Goal: Task Accomplishment & Management: Use online tool/utility

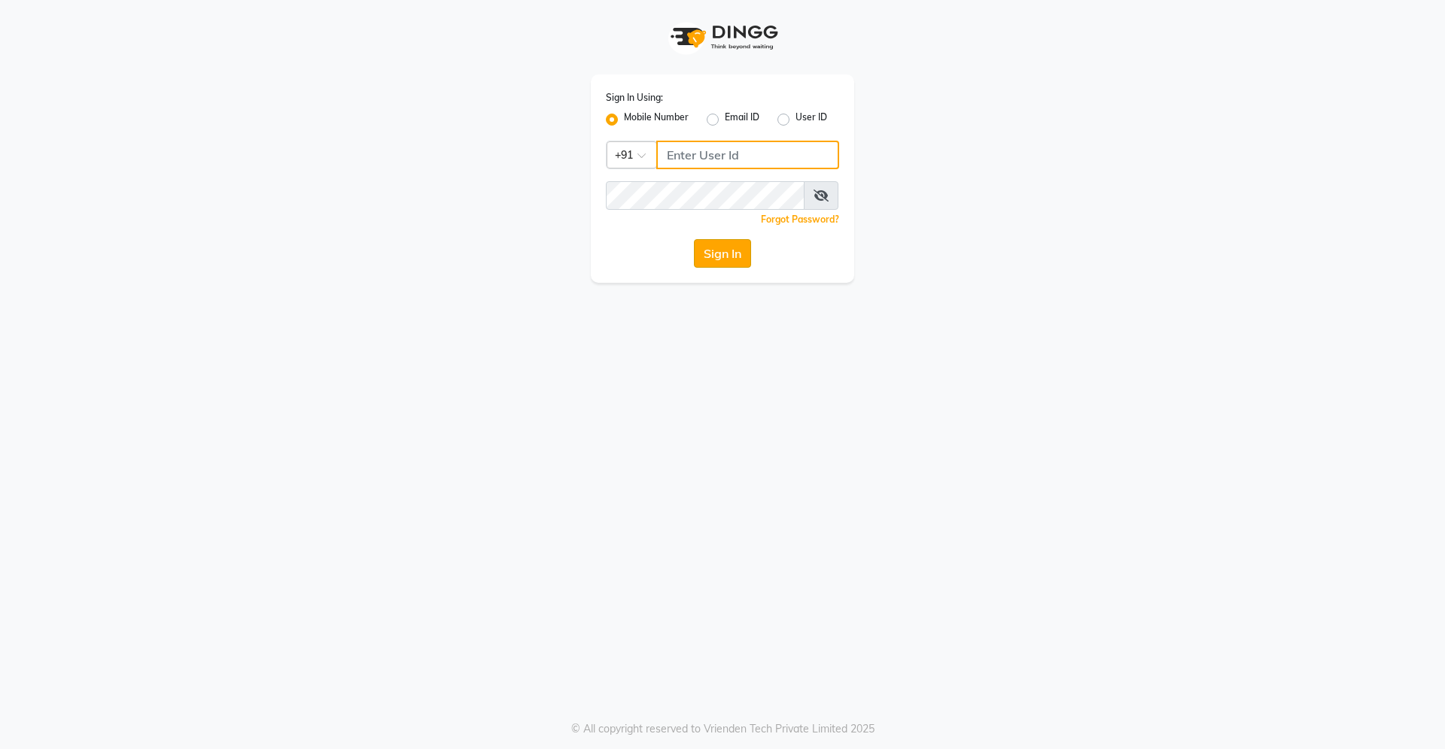
type input "9607016777"
click at [712, 251] on button "Sign In" at bounding box center [722, 253] width 57 height 29
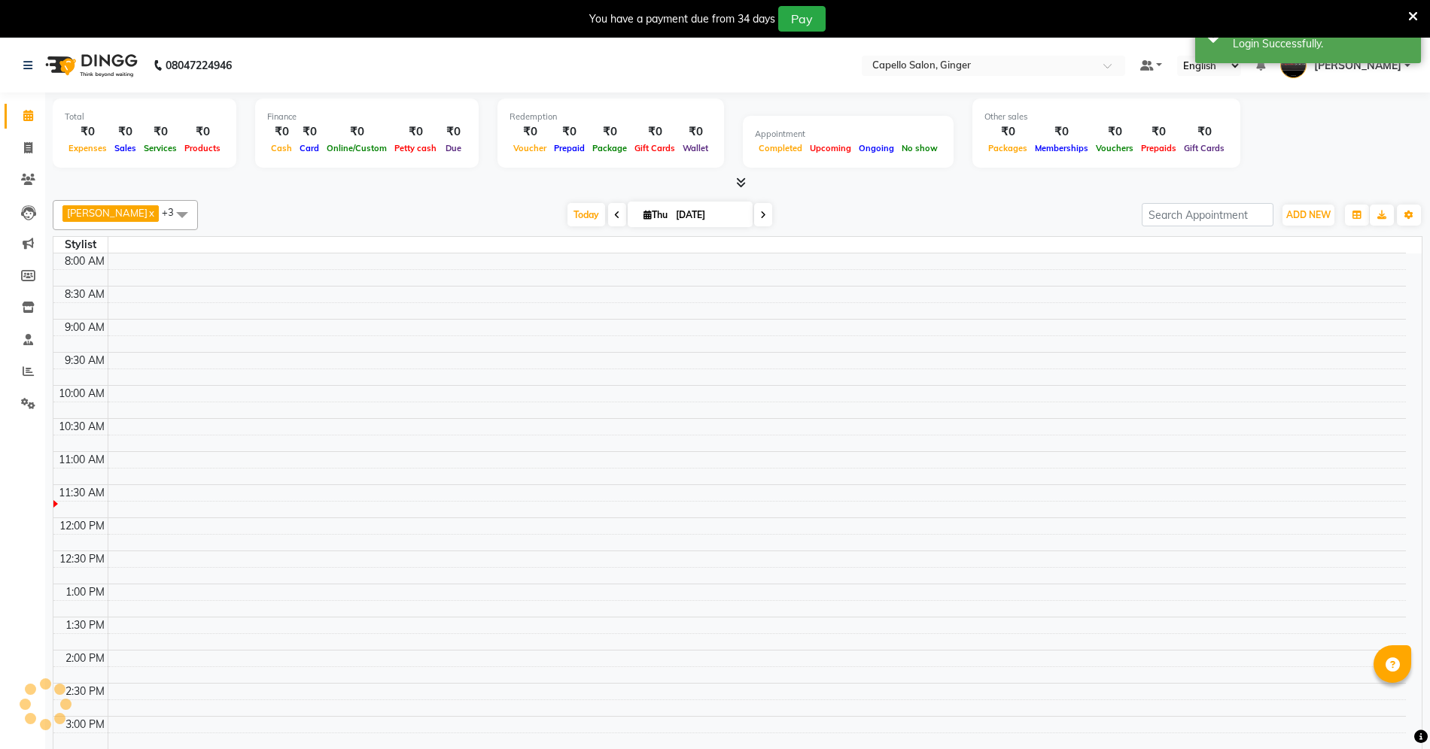
select select "en"
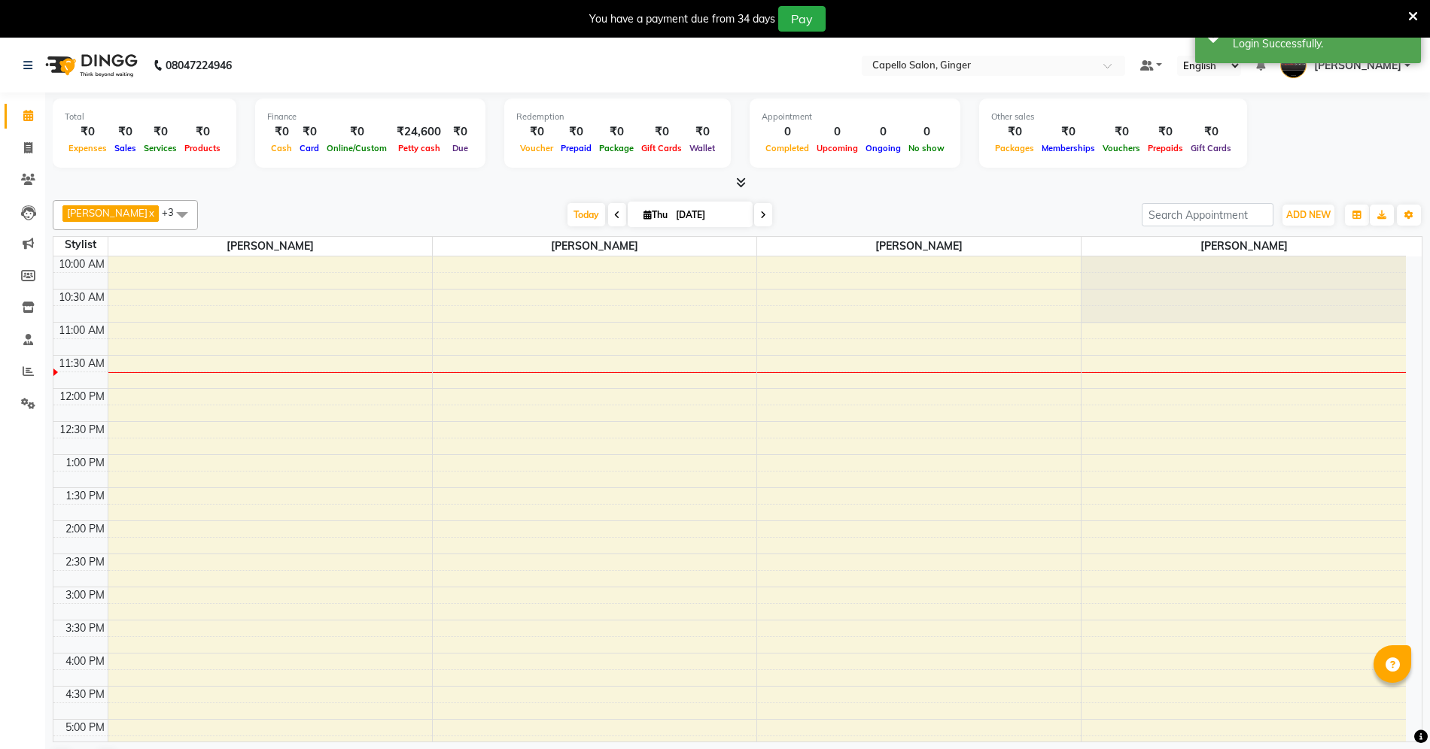
click at [738, 181] on icon at bounding box center [741, 182] width 10 height 11
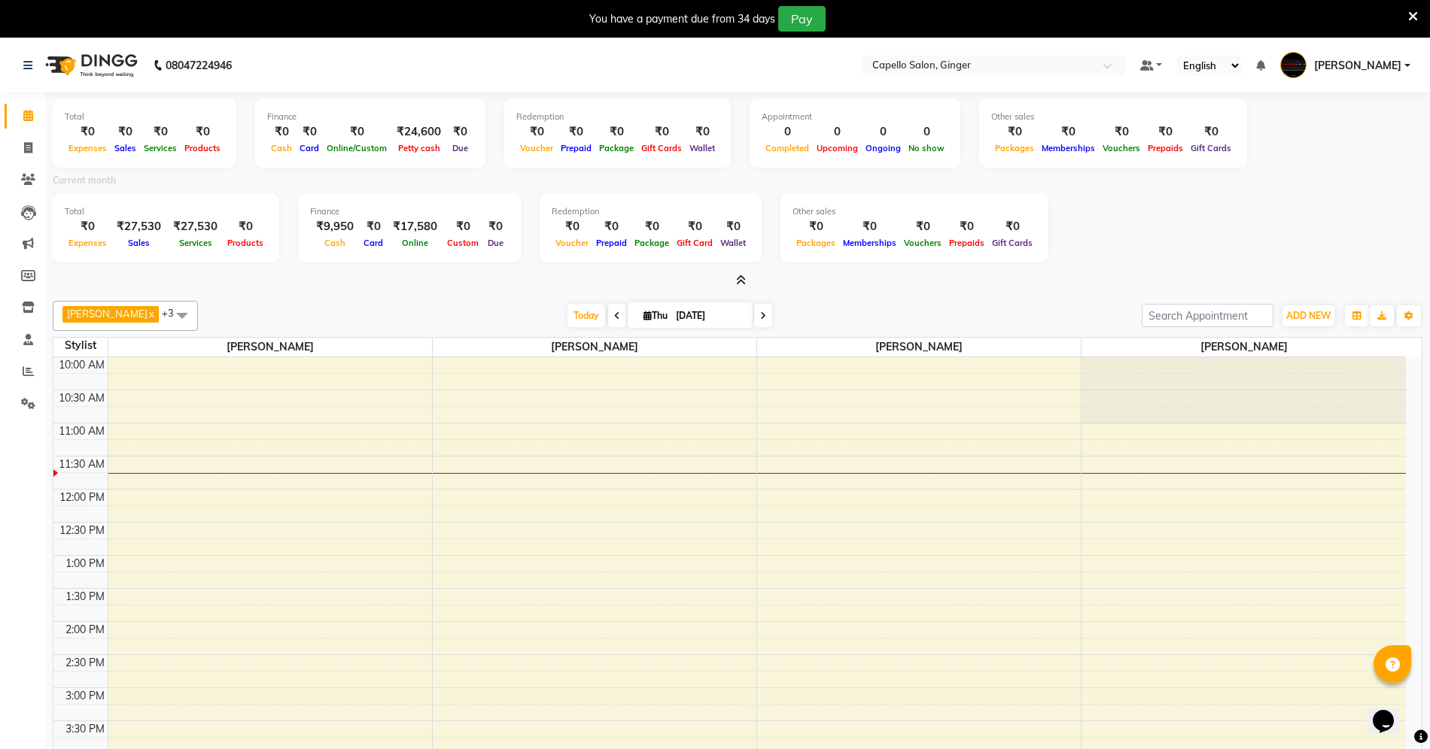
click at [743, 278] on icon at bounding box center [741, 280] width 10 height 11
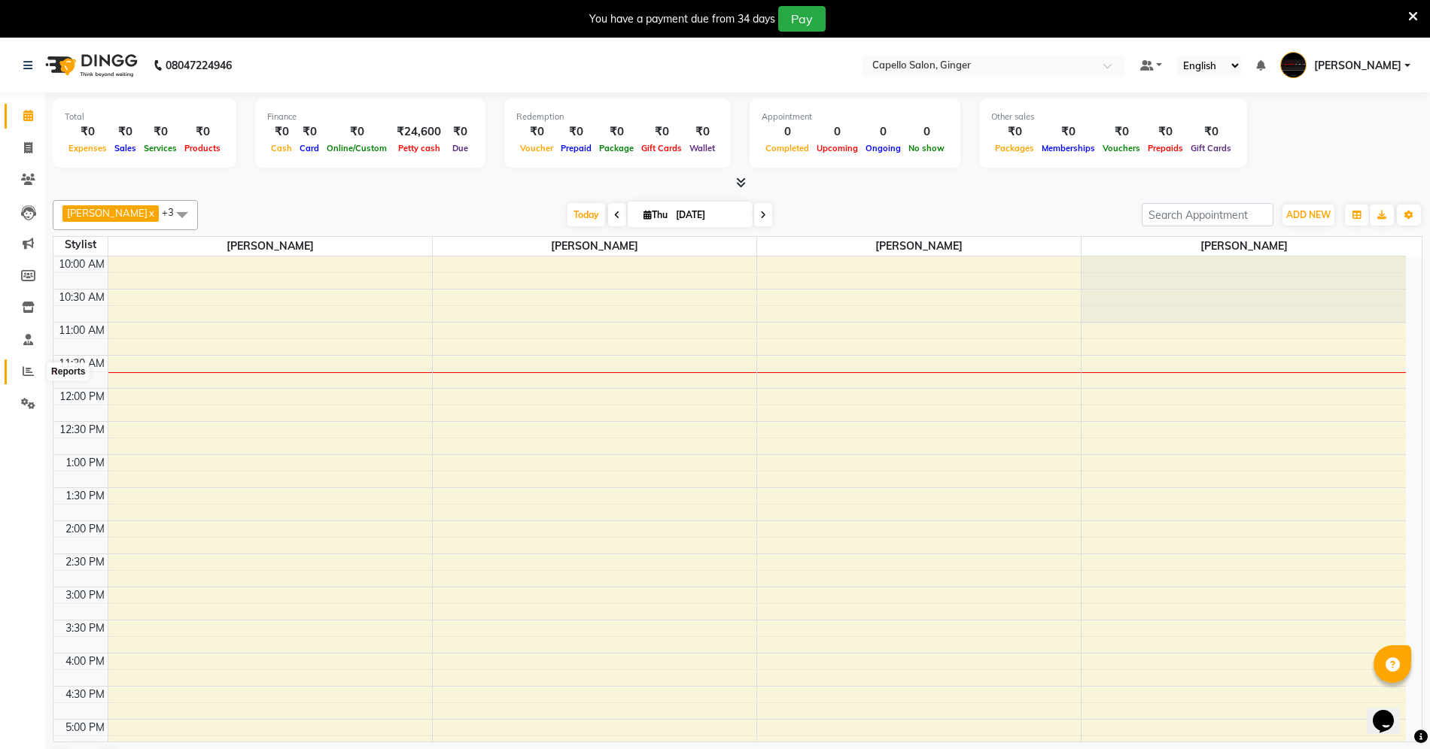
click at [29, 370] on icon at bounding box center [28, 371] width 11 height 11
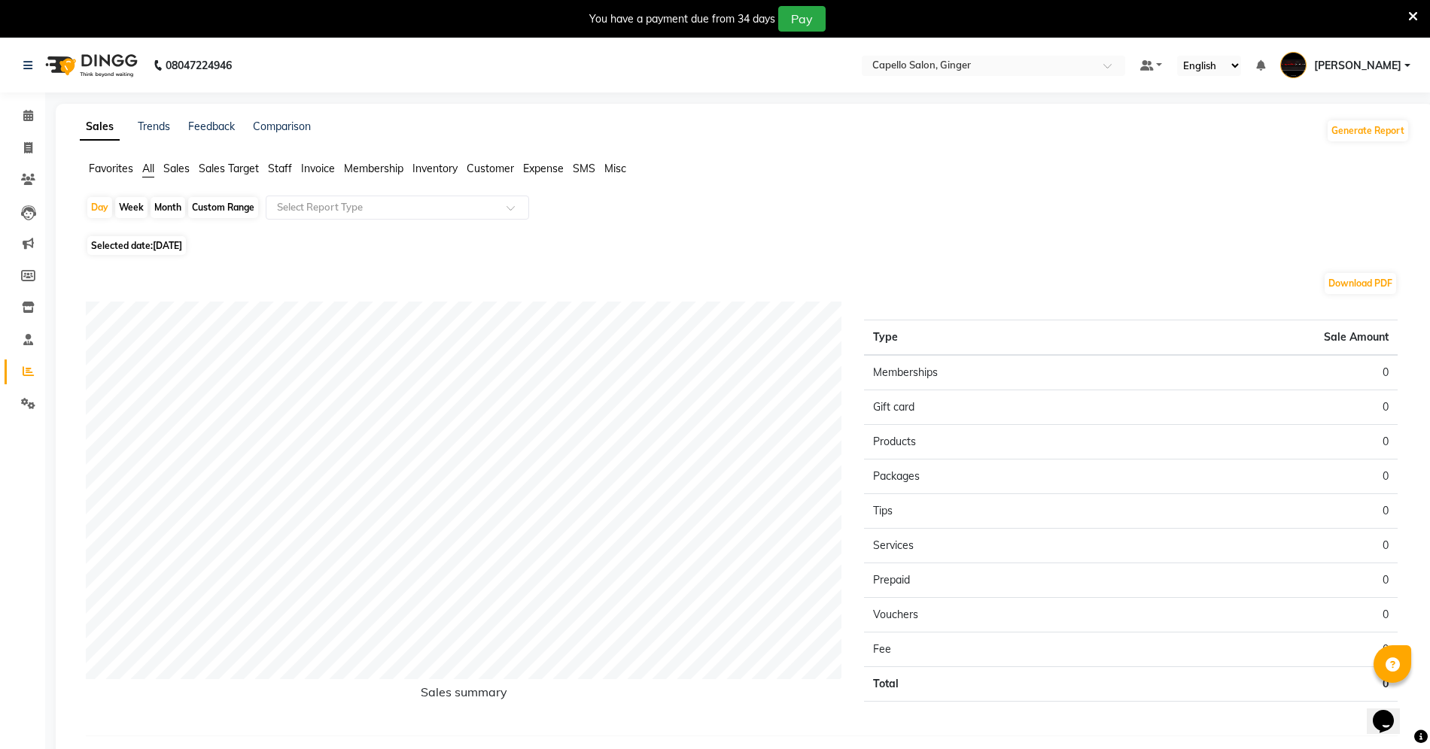
click at [160, 208] on div "Month" at bounding box center [167, 207] width 35 height 21
select select "9"
select select "2025"
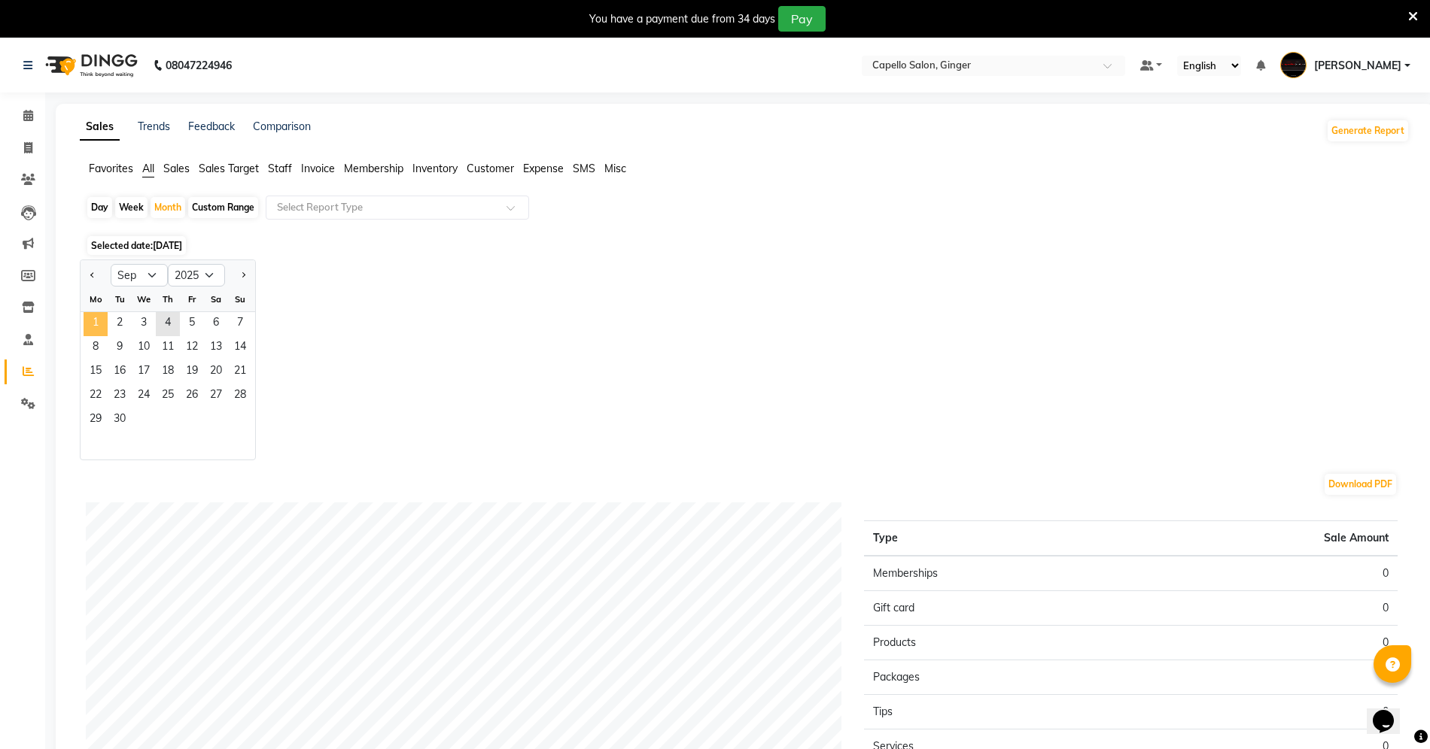
click at [95, 317] on span "1" at bounding box center [96, 324] width 24 height 24
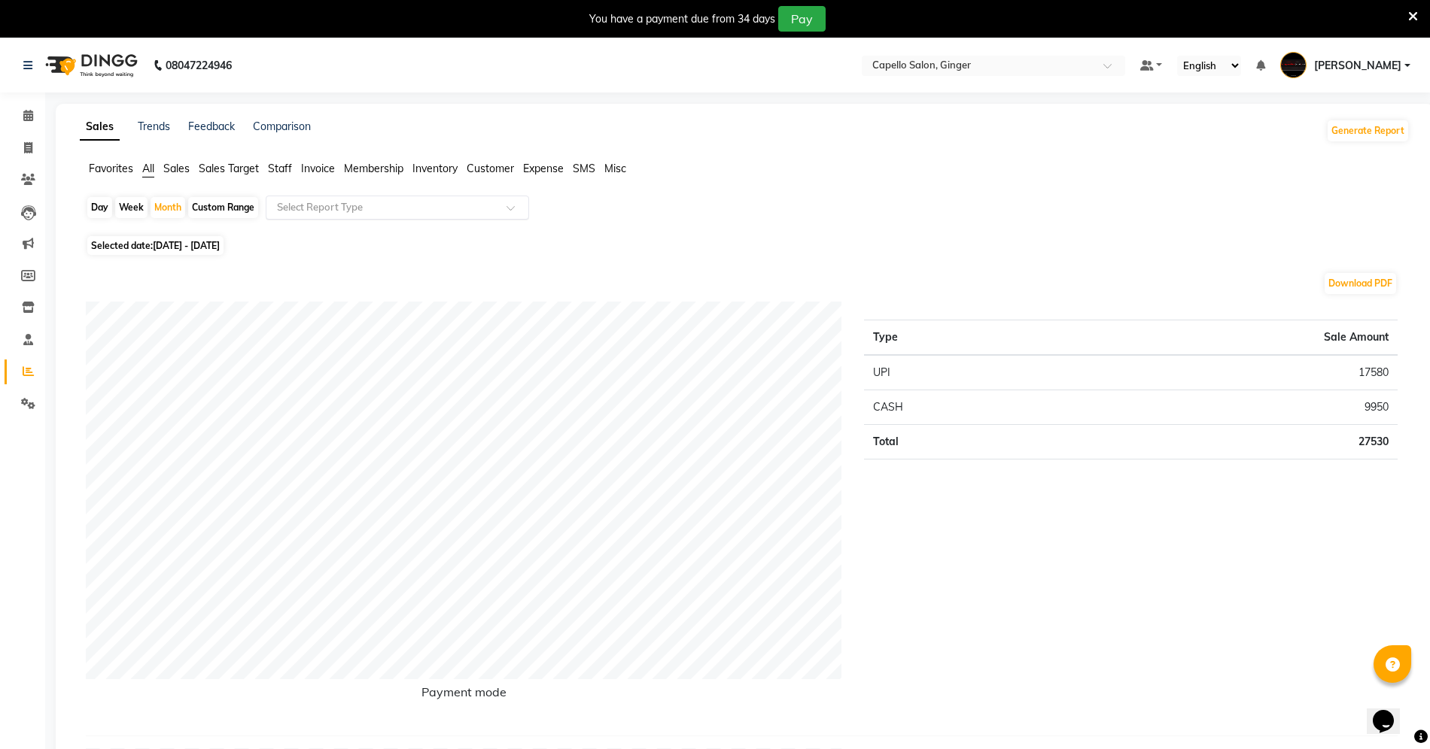
click at [506, 208] on span at bounding box center [515, 212] width 19 height 15
click at [281, 164] on span "Staff" at bounding box center [280, 169] width 24 height 14
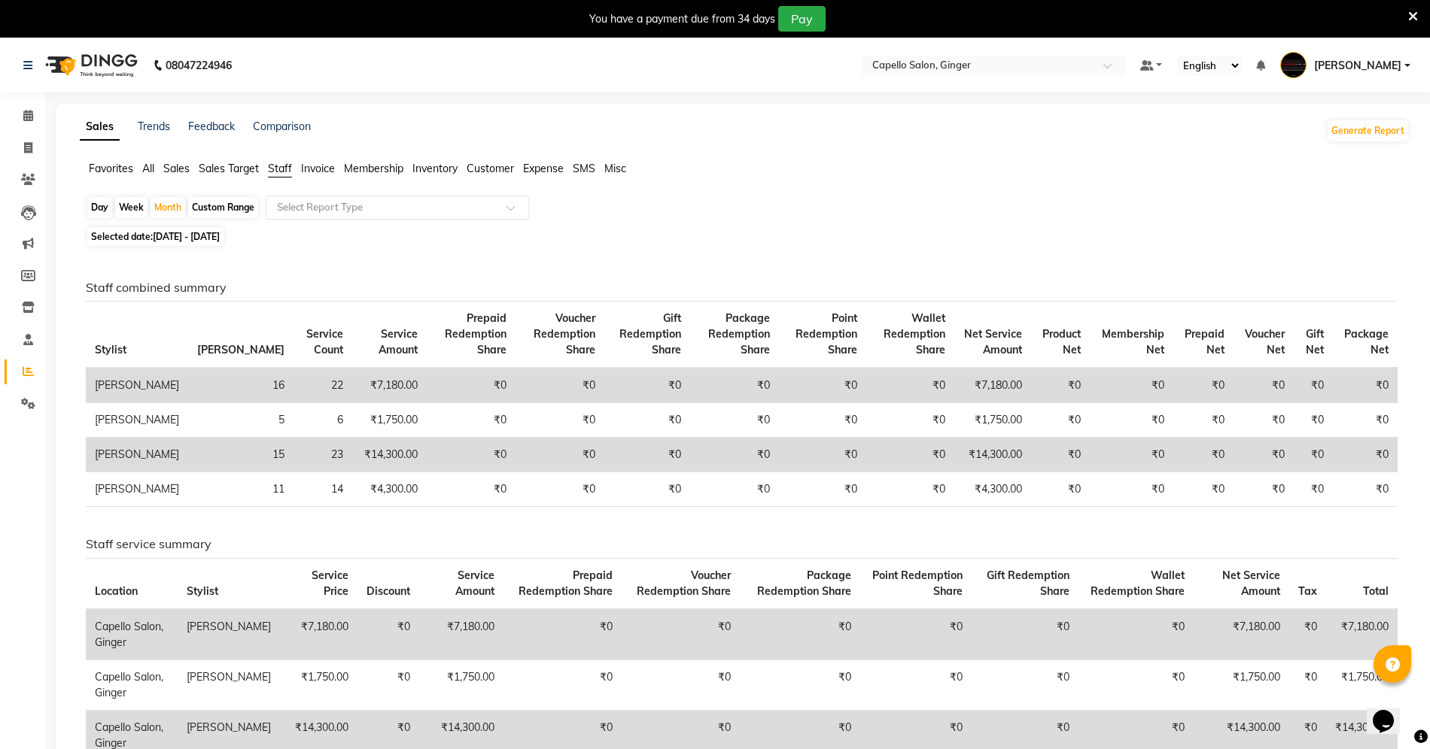
click at [513, 209] on span at bounding box center [515, 212] width 19 height 15
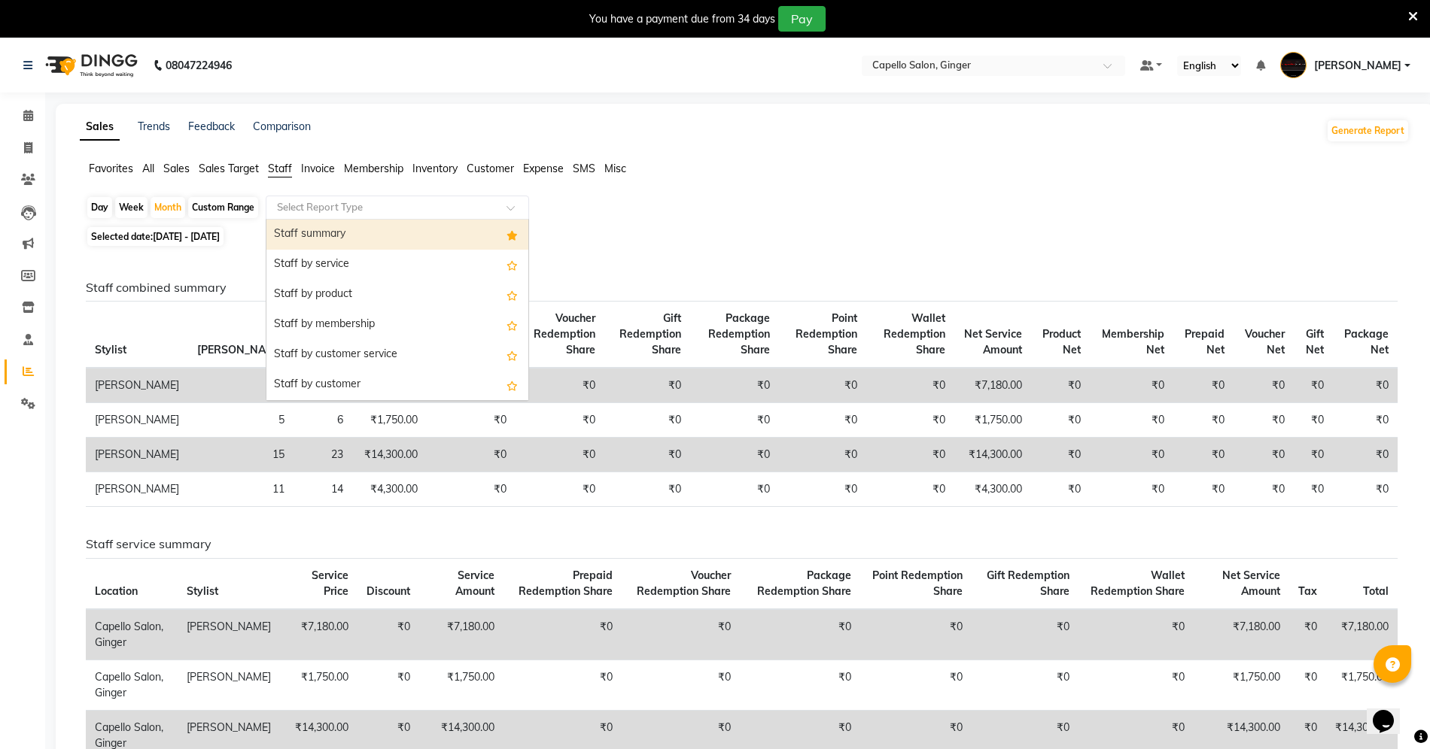
click at [429, 236] on div "Staff summary" at bounding box center [397, 235] width 262 height 30
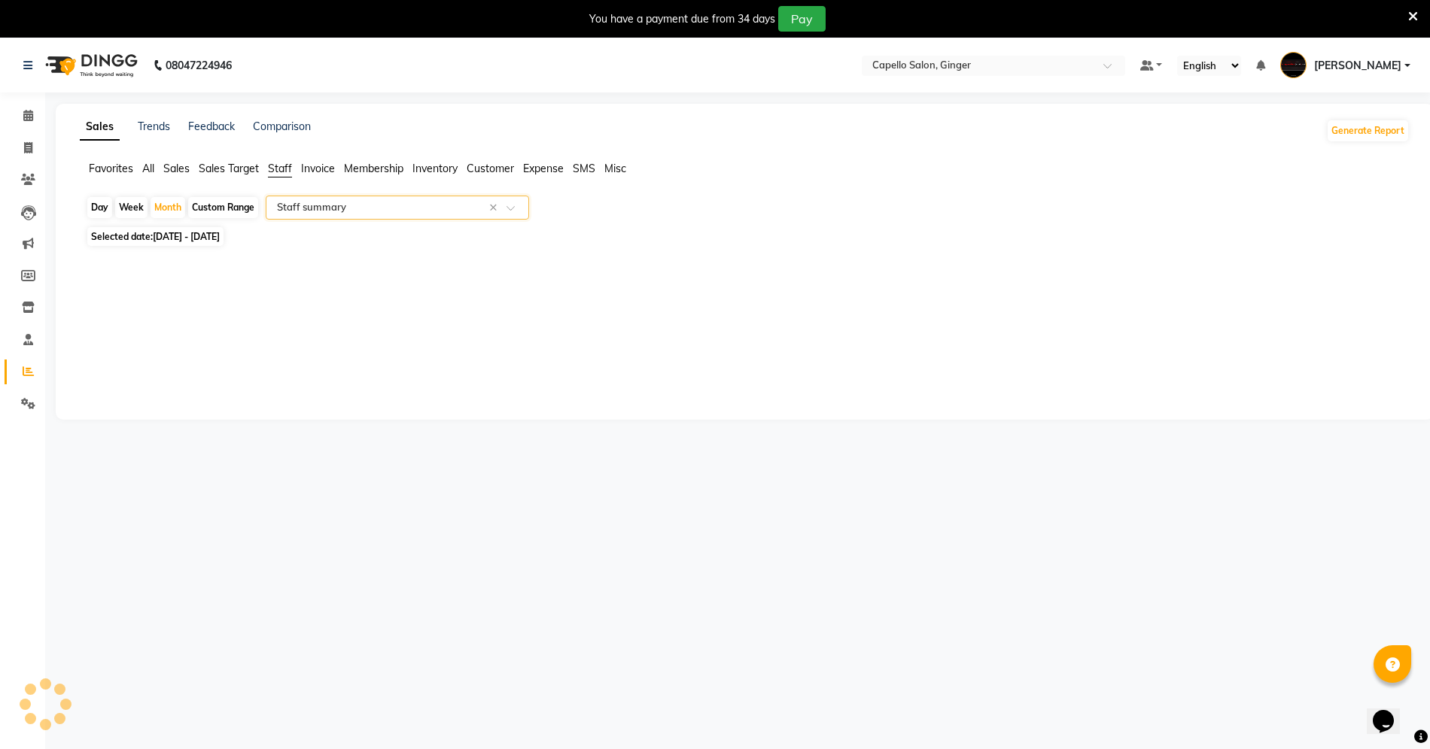
select select "full_report"
select select "csv"
click at [27, 118] on icon at bounding box center [28, 115] width 10 height 11
